Goal: Information Seeking & Learning: Learn about a topic

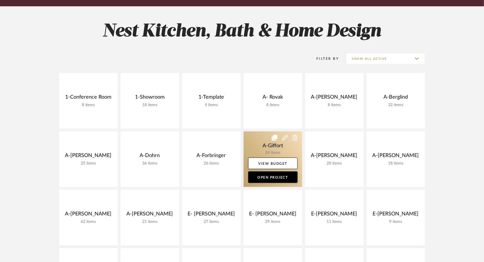
scroll to position [115, 0]
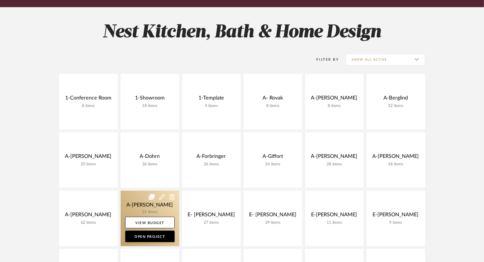
click at [139, 191] on link at bounding box center [150, 218] width 59 height 55
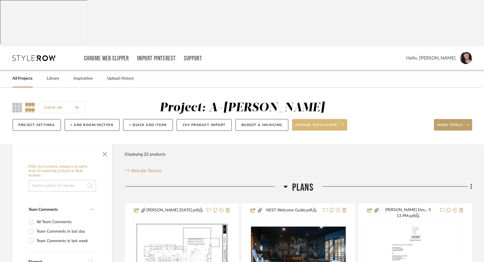
click at [343, 124] on icon at bounding box center [343, 124] width 2 height 1
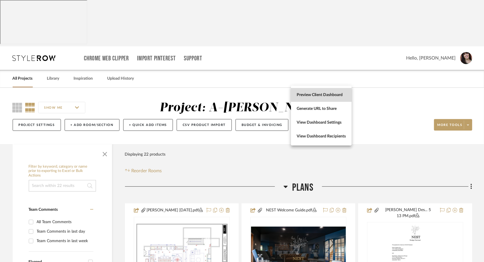
click at [333, 94] on span "Preview Client Dashboard" at bounding box center [321, 95] width 49 height 5
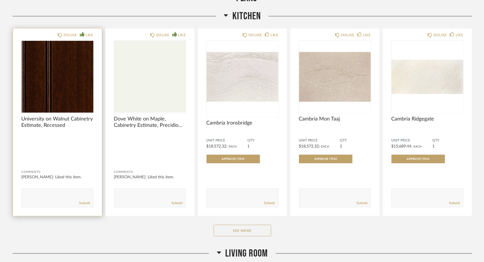
scroll to position [374, 0]
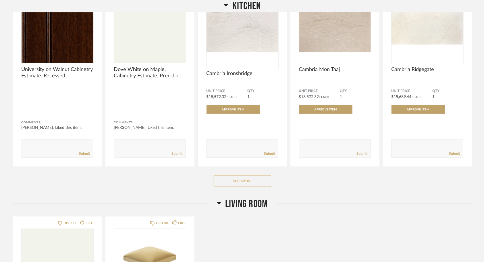
click at [250, 175] on button "See More" at bounding box center [243, 181] width 58 height 12
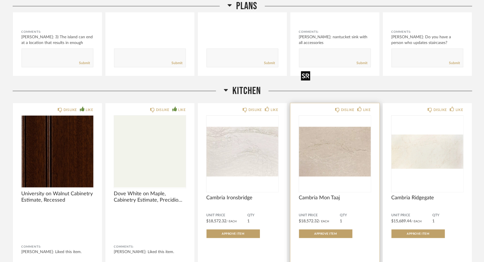
scroll to position [259, 0]
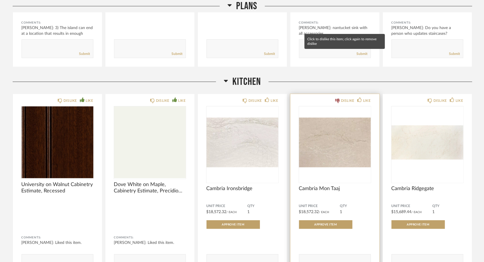
click at [344, 98] on div "DISLIKE" at bounding box center [348, 101] width 14 height 6
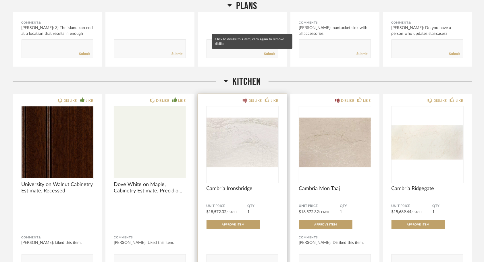
click at [248, 98] on div "DISLIKE" at bounding box center [252, 101] width 19 height 6
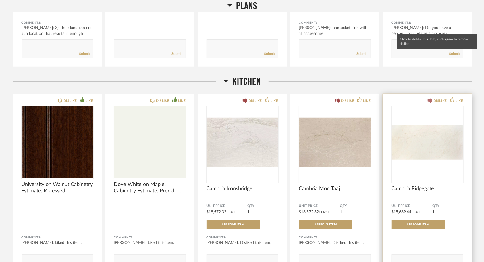
click at [438, 98] on div "DISLIKE" at bounding box center [441, 101] width 14 height 6
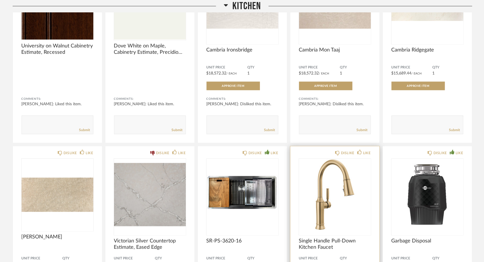
scroll to position [403, 0]
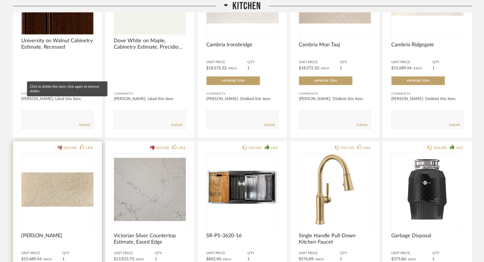
click at [67, 145] on div "DISLIKE" at bounding box center [71, 148] width 14 height 6
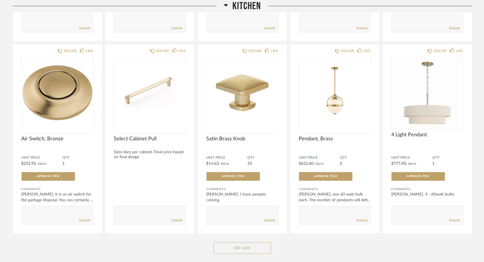
scroll to position [661, 0]
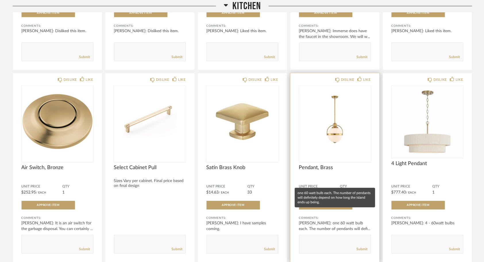
click at [354, 221] on div "[PERSON_NAME]: one 60 watt bulb each. The number of pendants will defi..." at bounding box center [335, 227] width 72 height 12
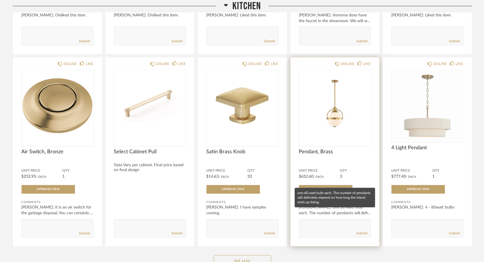
scroll to position [690, 0]
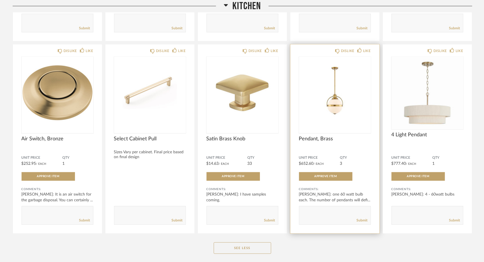
click at [362, 104] on div "DISLIKE LIKE Pendant, Brass Unit Price $652.60 / Each QTY 3 Approve Item Commen…" at bounding box center [335, 139] width 89 height 189
click at [351, 70] on img "0" at bounding box center [335, 93] width 72 height 72
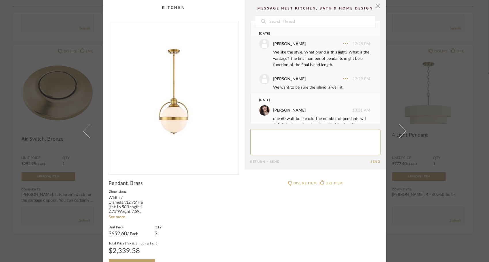
scroll to position [18, 0]
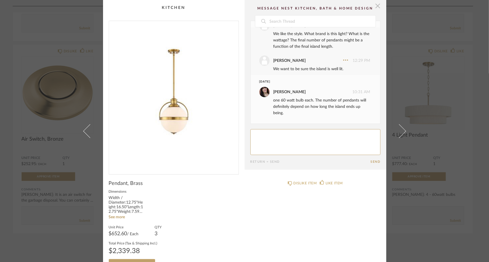
click at [375, 6] on span "button" at bounding box center [378, 6] width 12 height 12
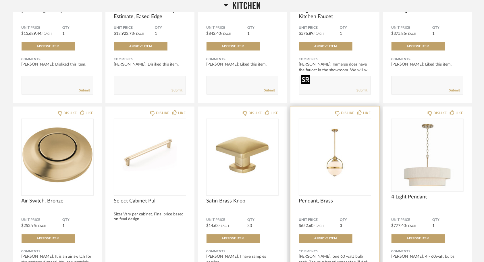
scroll to position [633, 0]
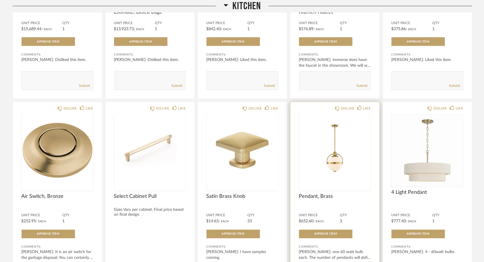
click at [368, 161] on div "DISLIKE LIKE Pendant, Brass Unit Price $652.60 / Each QTY 3 Approve Item Commen…" at bounding box center [335, 196] width 89 height 189
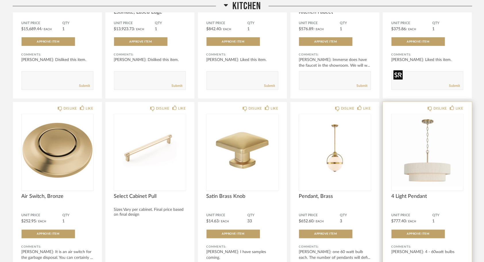
click at [0, 0] on img at bounding box center [0, 0] width 0 height 0
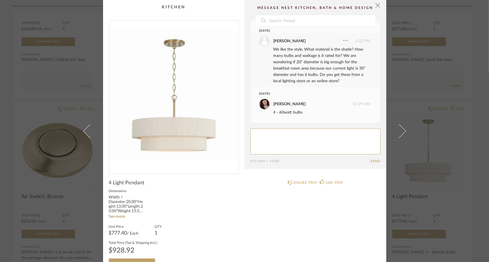
scroll to position [0, 0]
click at [376, 7] on span "button" at bounding box center [378, 6] width 12 height 12
